Goal: Use online tool/utility: Utilize a website feature to perform a specific function

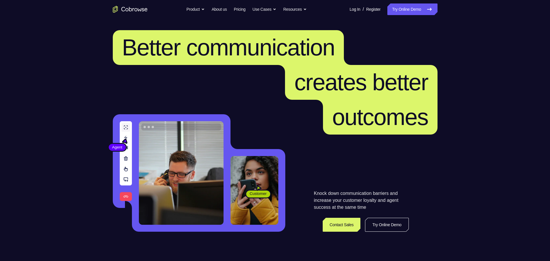
click at [416, 9] on link "Try Online Demo" at bounding box center [412, 9] width 50 height 12
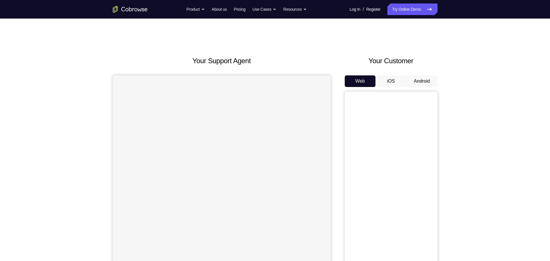
click at [425, 81] on button "Android" at bounding box center [421, 81] width 31 height 12
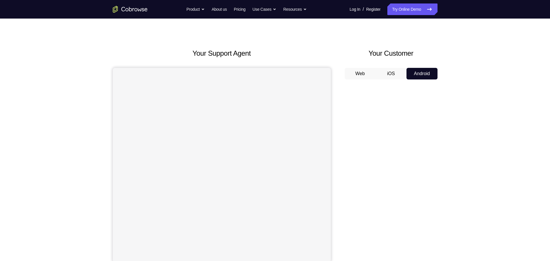
scroll to position [29, 0]
